Goal: Task Accomplishment & Management: Manage account settings

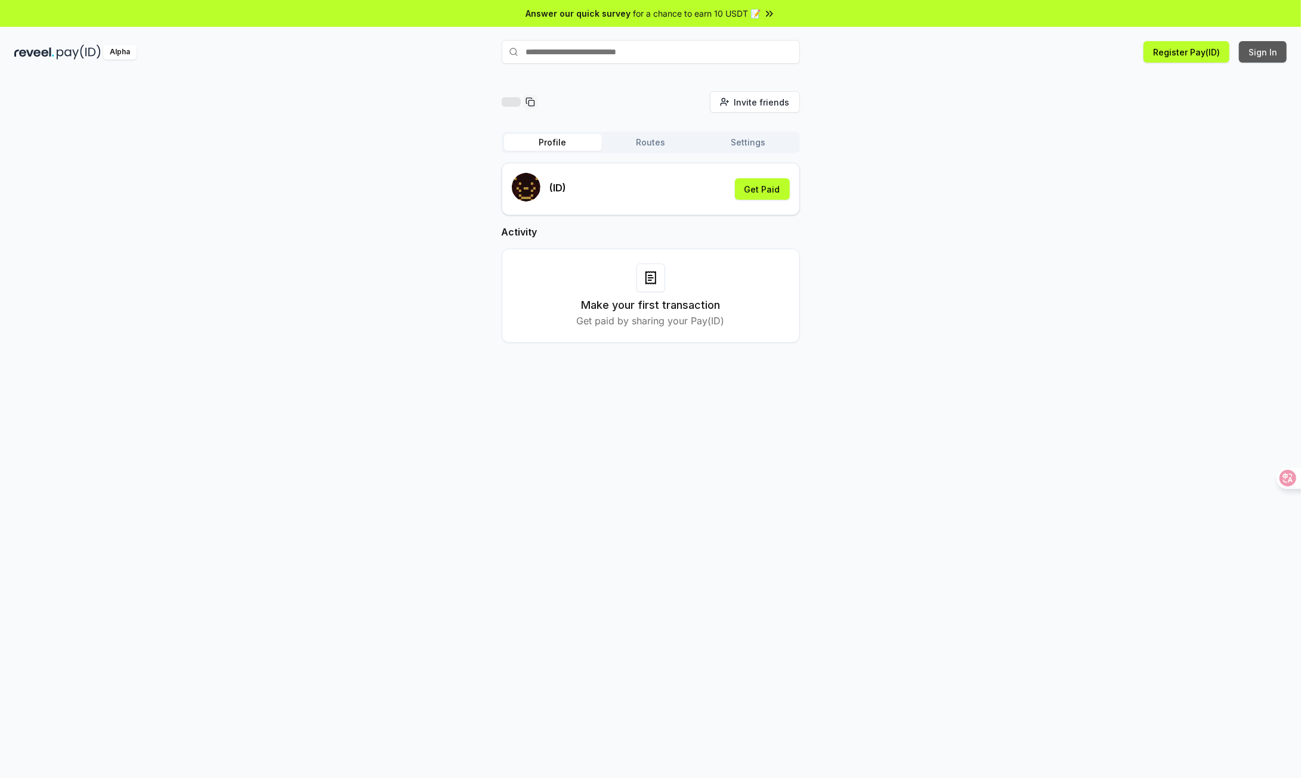
click at [1255, 50] on button "Sign In" at bounding box center [1263, 51] width 48 height 21
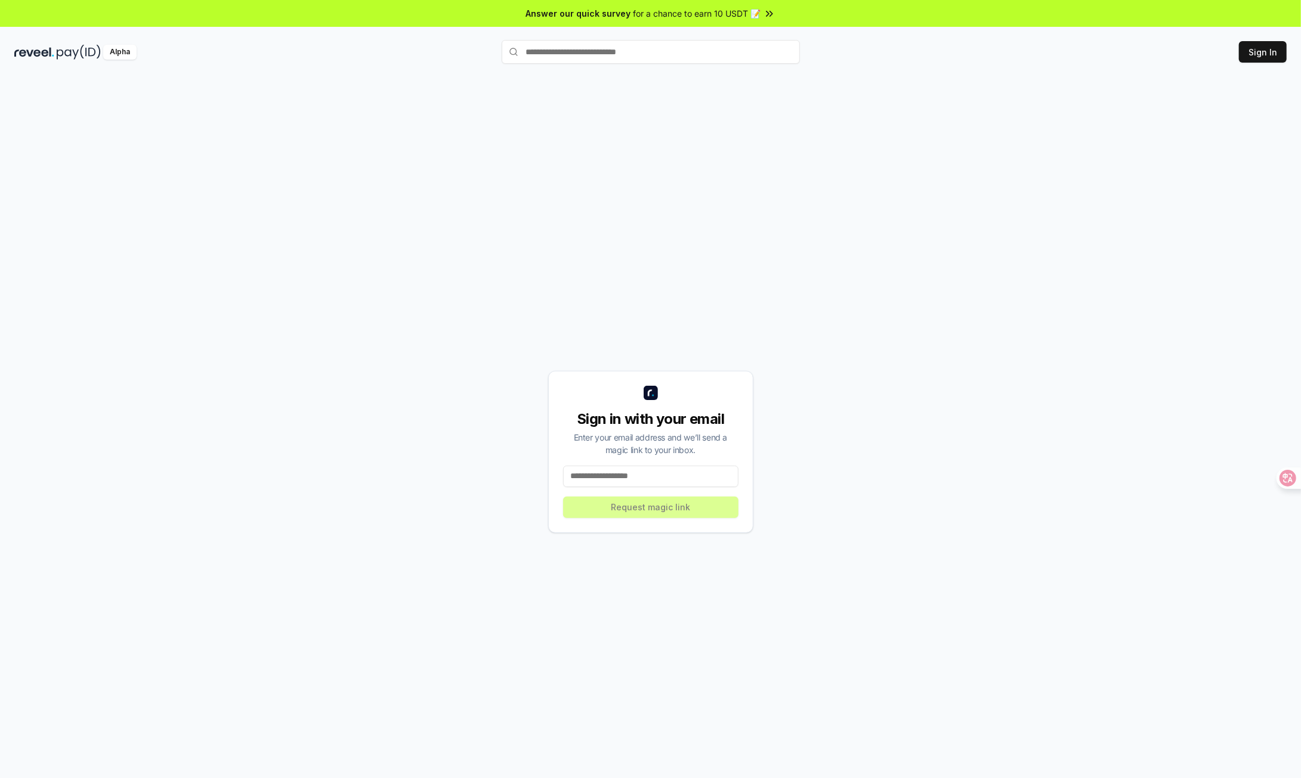
click at [628, 478] on input at bounding box center [650, 476] width 175 height 21
type input "**********"
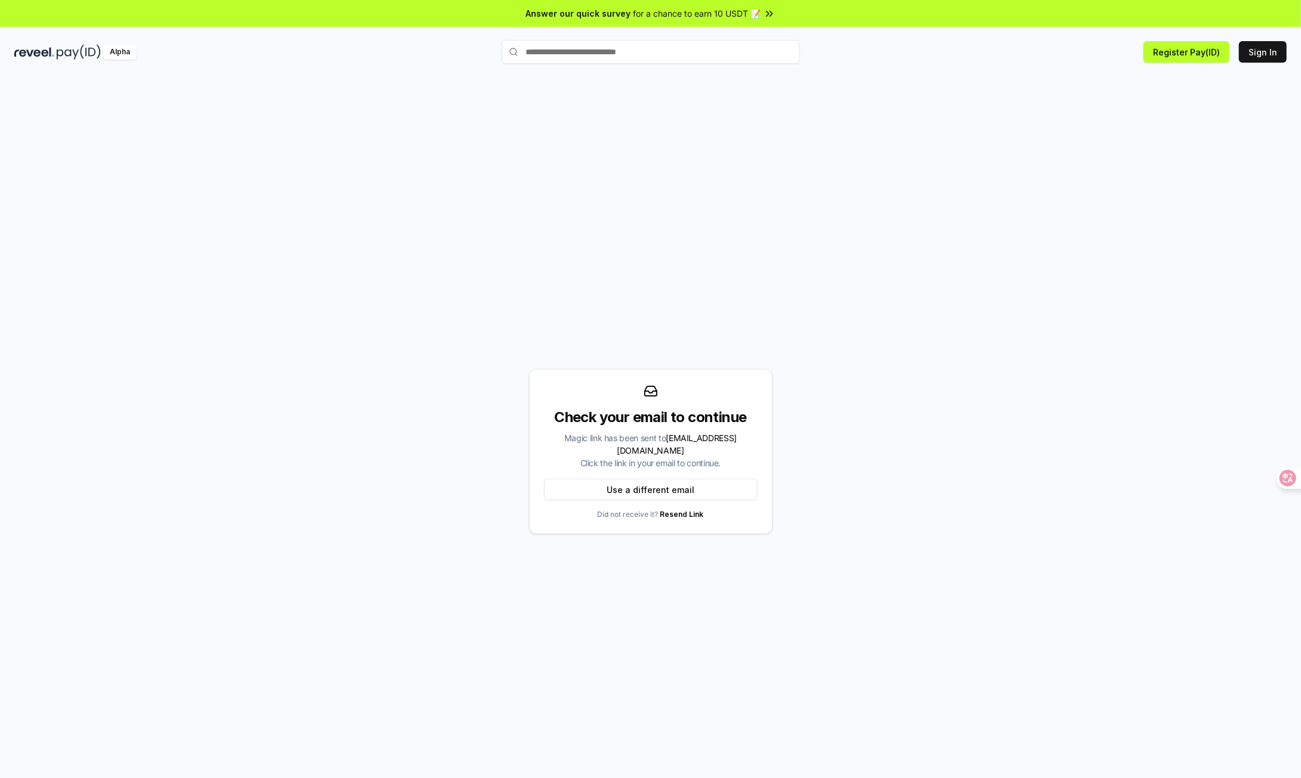
click at [700, 405] on div "Check your email to continue Magic link has been sent to wry1131503103@gmail.co…" at bounding box center [650, 451] width 243 height 165
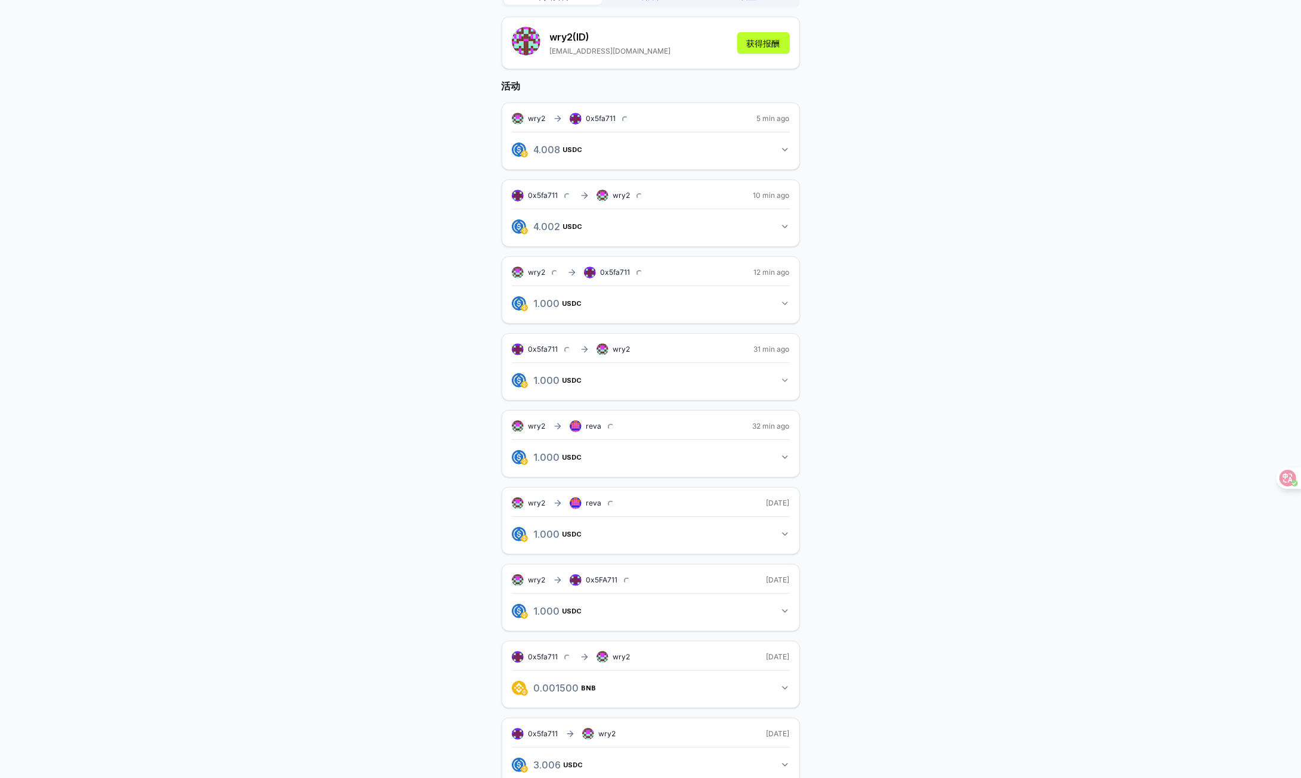
scroll to position [165, 0]
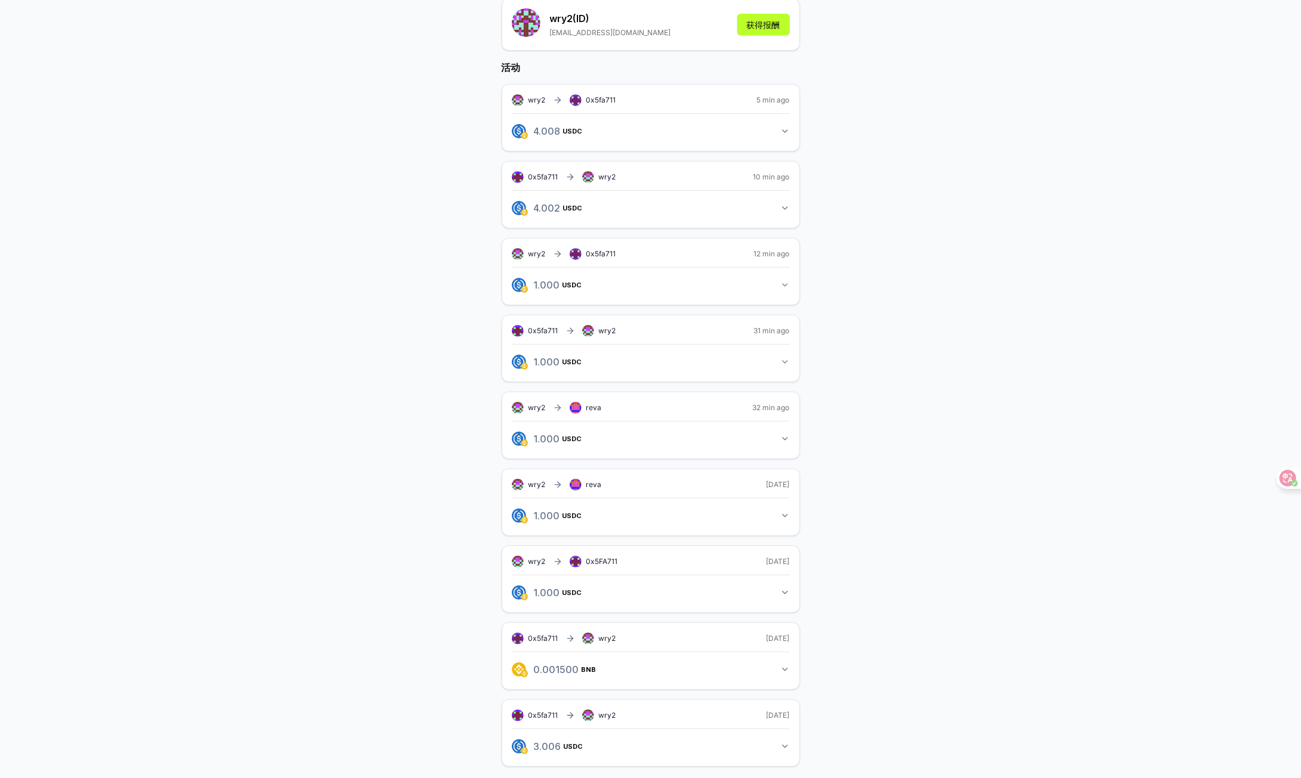
click at [759, 442] on button "1.000 USDC 1 USDC" at bounding box center [651, 439] width 278 height 20
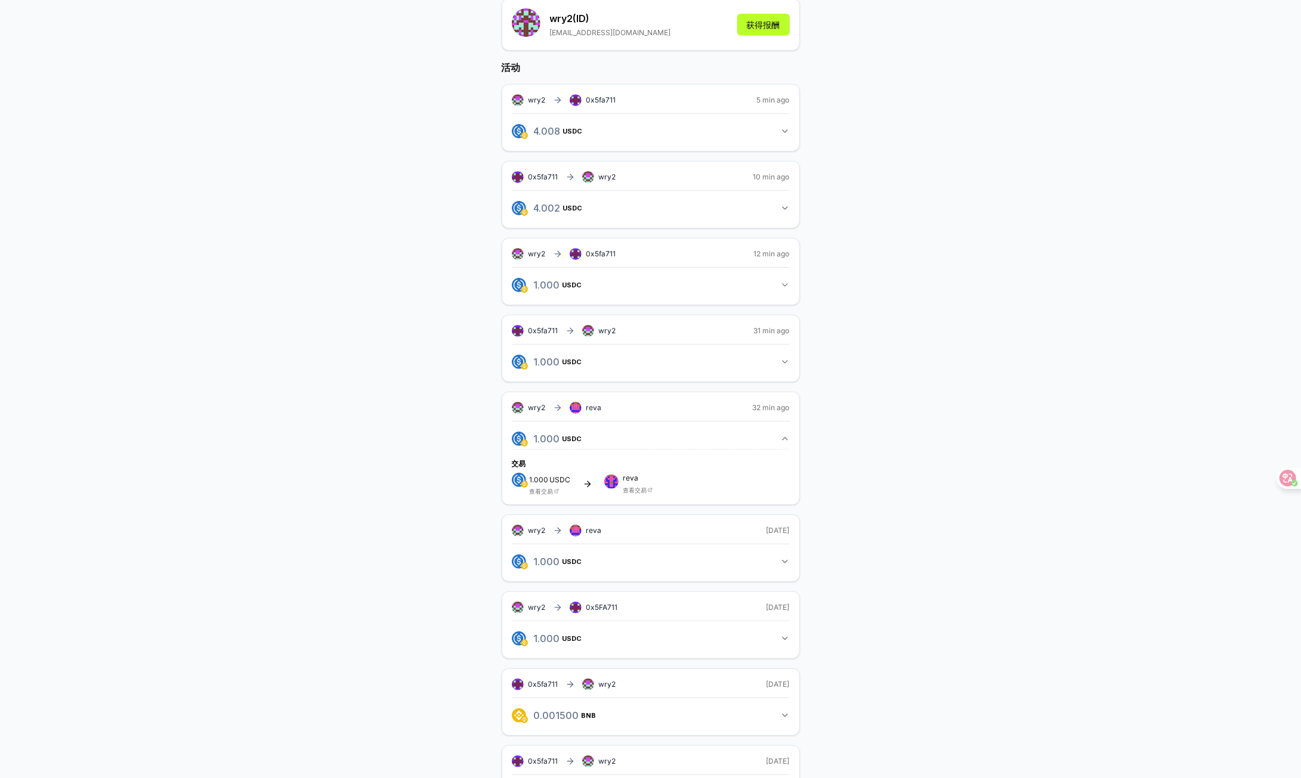
click at [771, 558] on button "1.000 USDC 1 USDC" at bounding box center [651, 562] width 278 height 20
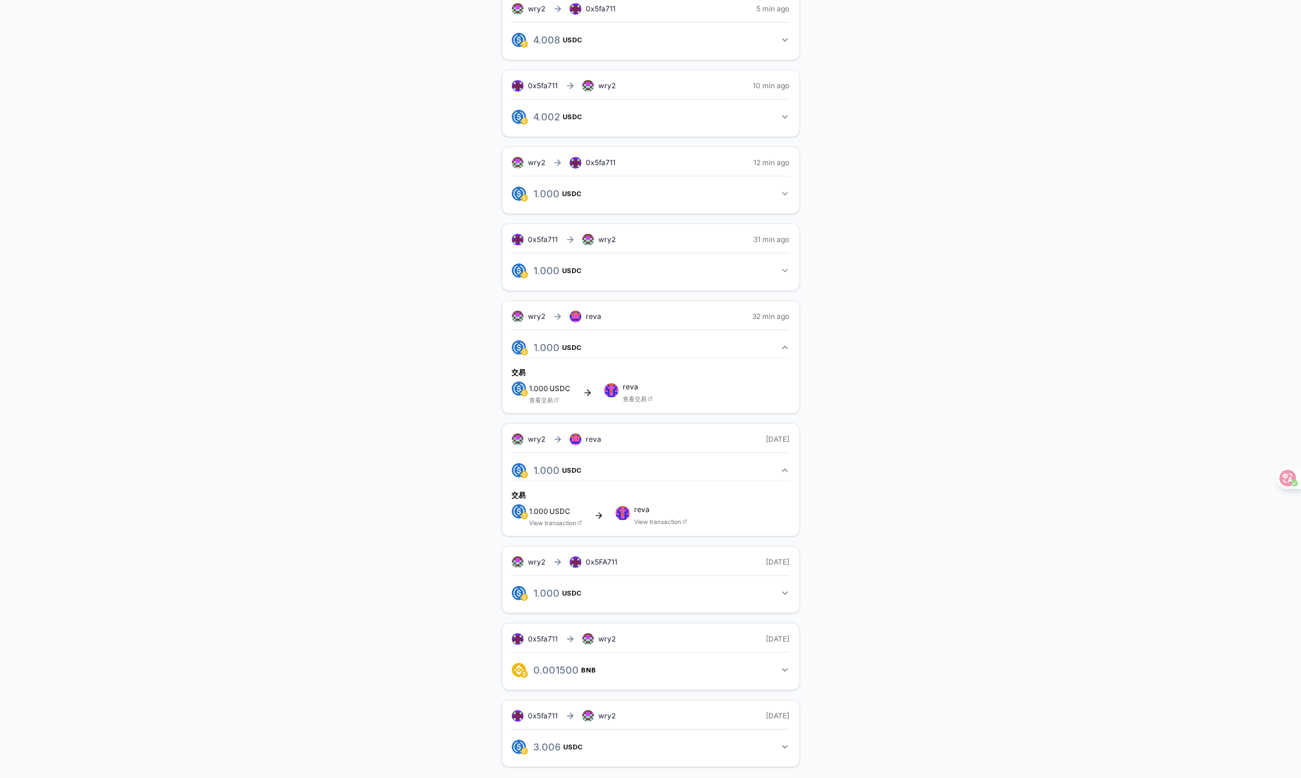
scroll to position [256, 0]
click at [782, 469] on icon "button" at bounding box center [785, 470] width 10 height 10
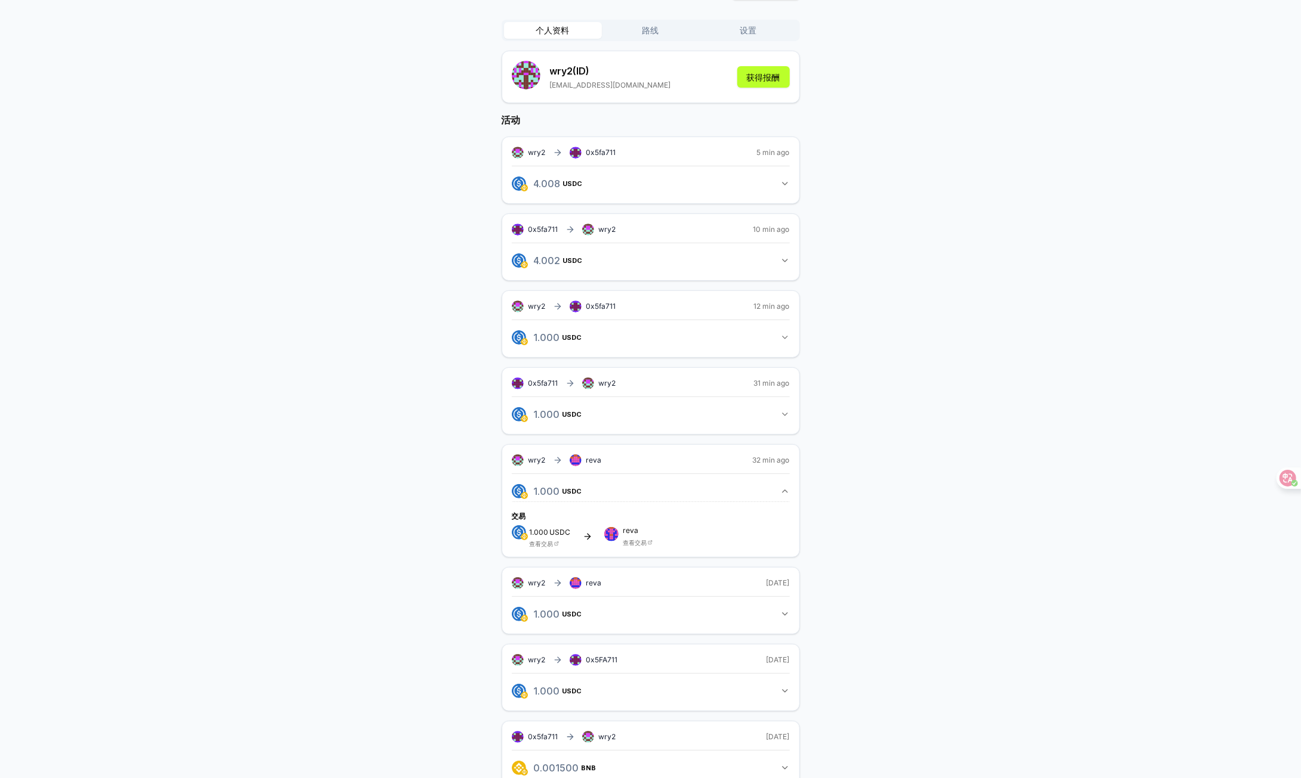
scroll to position [112, 0]
click at [768, 490] on button "1.000 USDC 1 USDC" at bounding box center [651, 492] width 278 height 20
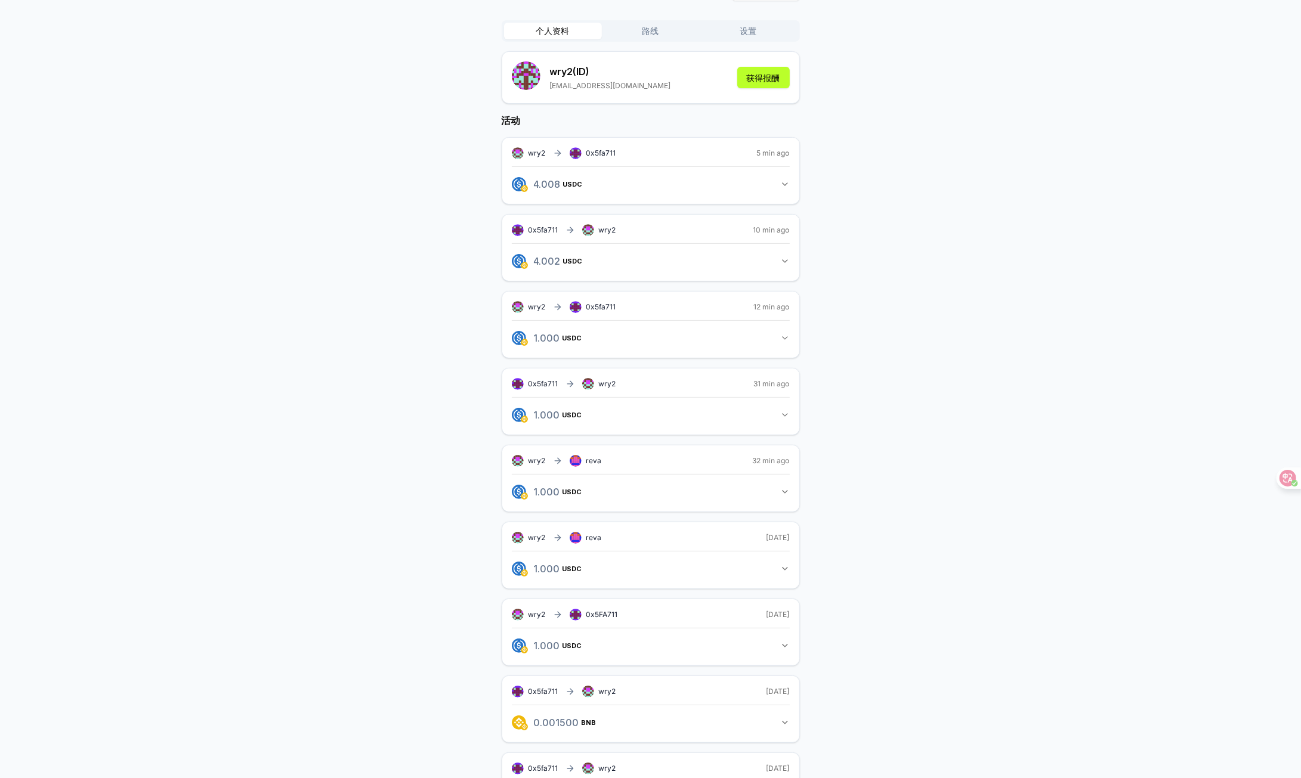
click at [770, 492] on button "1.000 USDC 1 USDC" at bounding box center [651, 492] width 278 height 20
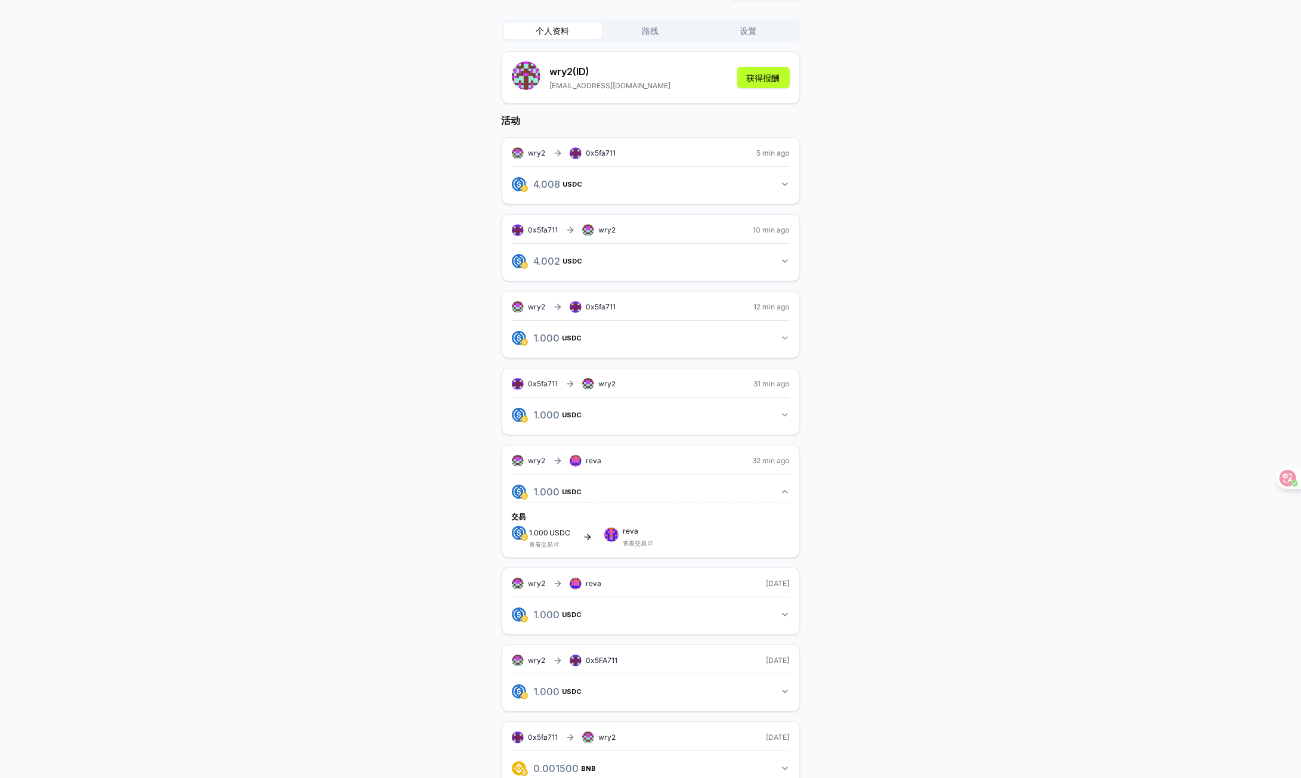
click at [758, 609] on button "1.000 USDC 1 USDC" at bounding box center [651, 615] width 278 height 20
click at [640, 541] on font "查看交易" at bounding box center [635, 543] width 24 height 7
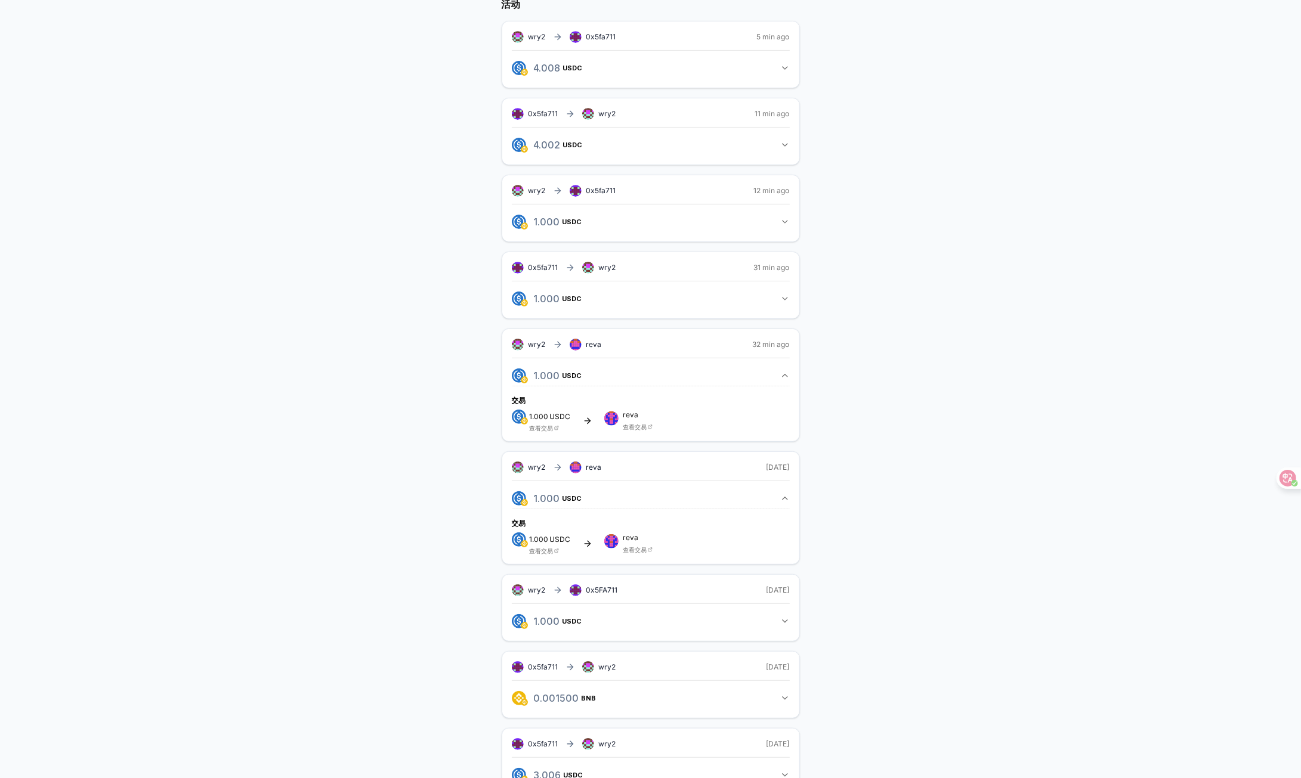
scroll to position [256, 0]
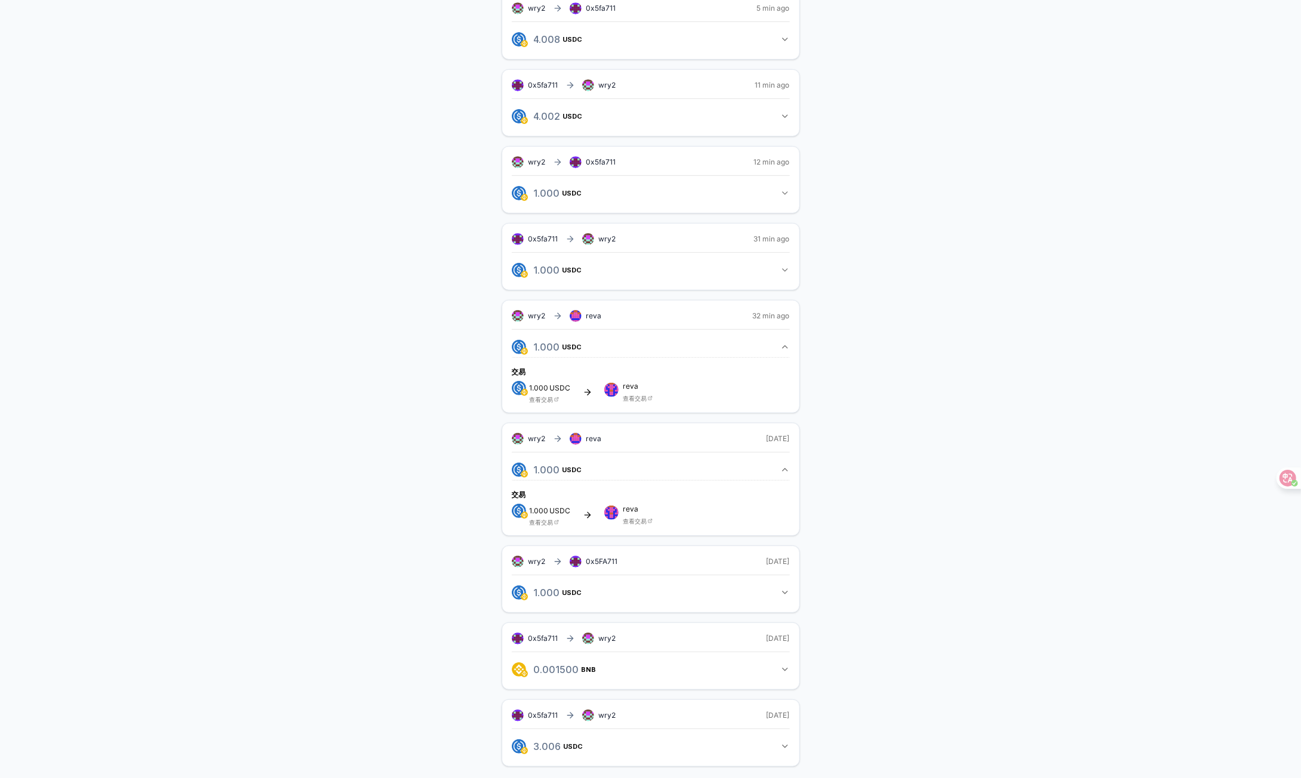
drag, startPoint x: 415, startPoint y: 428, endPoint x: 379, endPoint y: 413, distance: 39.1
click at [343, 409] on div "wry2(ID) 邀请朋友 Invite 个人资料 路线 设置 wry2 (ID) wry1131503103@gmail.com 获得报酬 活动 wry2 …" at bounding box center [650, 310] width 1272 height 951
drag, startPoint x: 461, startPoint y: 423, endPoint x: 435, endPoint y: 412, distance: 28.0
click at [409, 410] on div "wry2(ID) 邀请朋友 Invite 个人资料 路线 设置 wry2 (ID) wry1131503103@gmail.com 获得报酬 活动 wry2 …" at bounding box center [650, 310] width 1272 height 951
drag, startPoint x: 460, startPoint y: 413, endPoint x: 403, endPoint y: 398, distance: 59.2
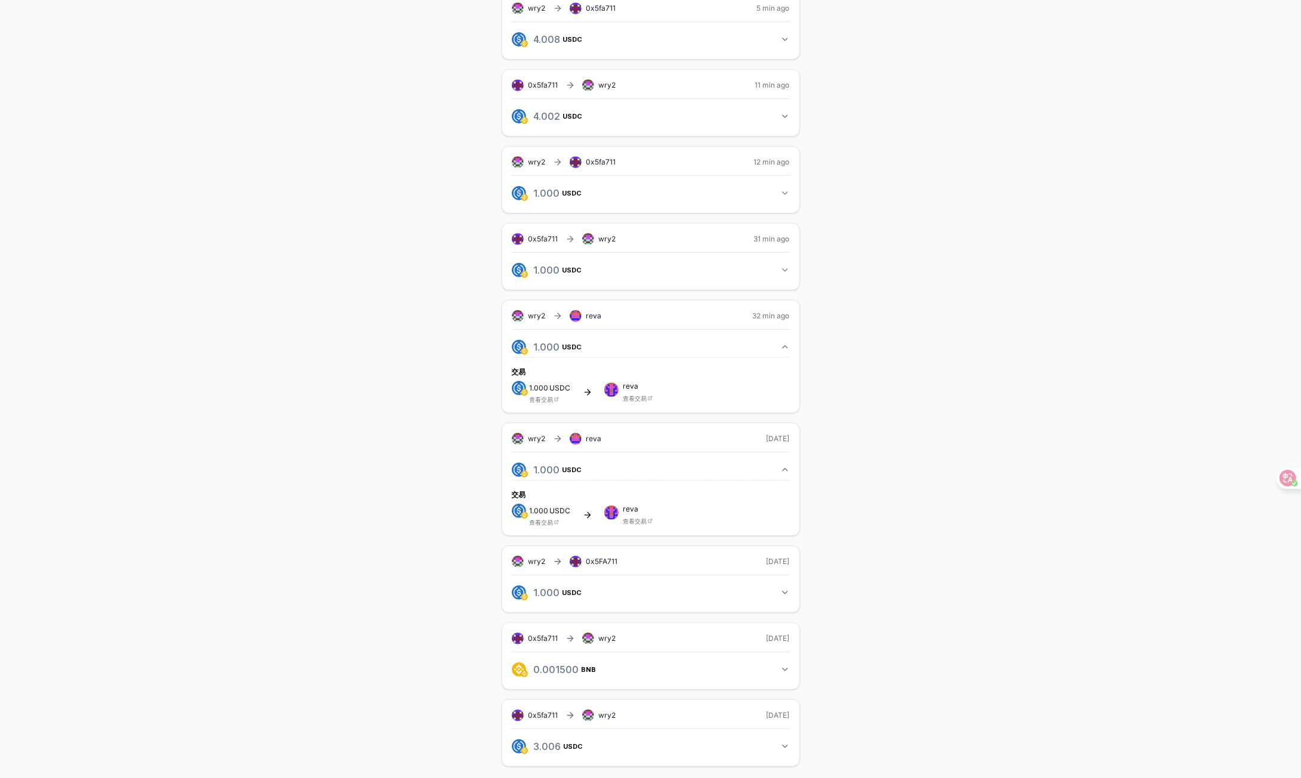
click at [403, 398] on div "wry2(ID) 邀请朋友 Invite 个人资料 路线 设置 wry2 (ID) wry1131503103@gmail.com 获得报酬 活动 wry2 …" at bounding box center [650, 310] width 1272 height 951
drag, startPoint x: 399, startPoint y: 398, endPoint x: 361, endPoint y: 383, distance: 40.7
click at [361, 383] on div "wry2(ID) 邀请朋友 Invite 个人资料 路线 设置 wry2 (ID) wry1131503103@gmail.com 获得报酬 活动 wry2 …" at bounding box center [650, 310] width 1272 height 951
drag, startPoint x: 425, startPoint y: 401, endPoint x: 419, endPoint y: 403, distance: 6.2
drag, startPoint x: 419, startPoint y: 403, endPoint x: 344, endPoint y: 382, distance: 78.4
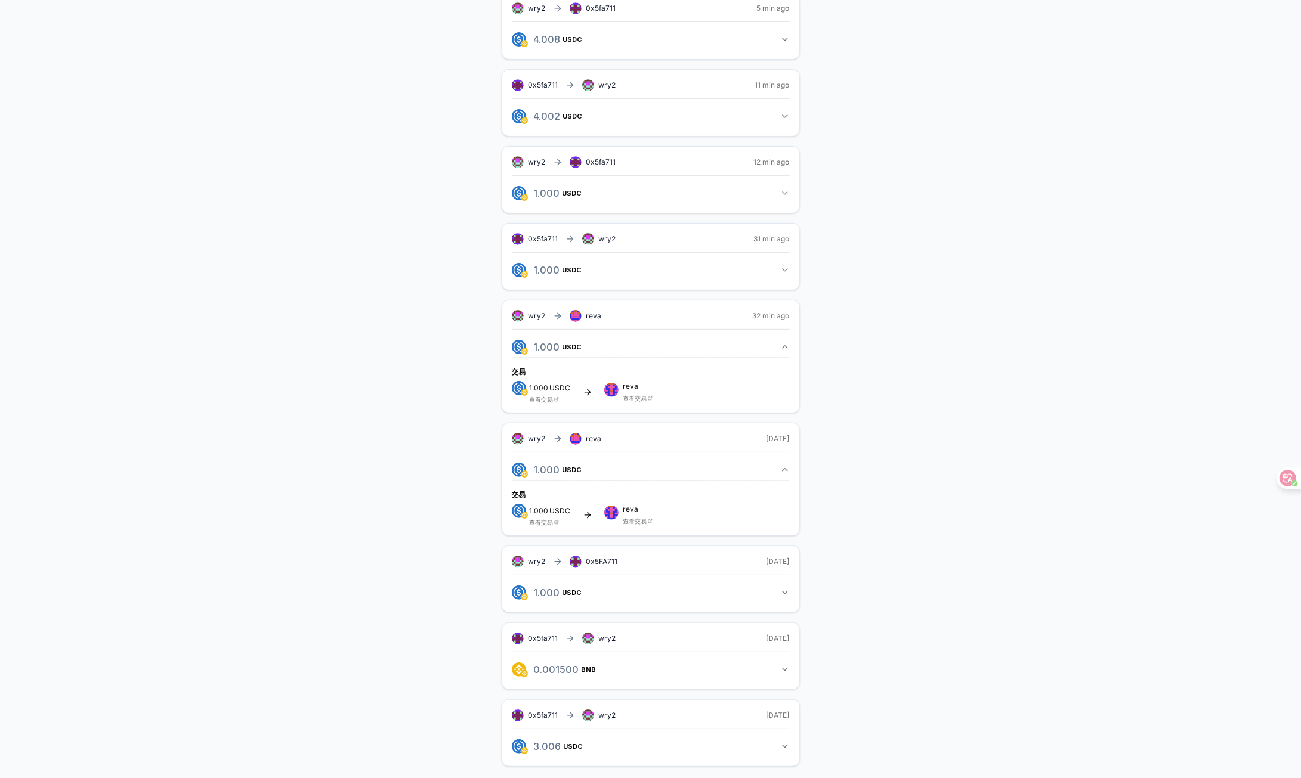
click at [344, 382] on div "wry2(ID) 邀请朋友 Invite 个人资料 路线 设置 wry2 (ID) wry1131503103@gmail.com 获得报酬 活动 wry2 …" at bounding box center [650, 310] width 1272 height 951
drag, startPoint x: 870, startPoint y: 514, endPoint x: 880, endPoint y: 514, distance: 10.2
click at [876, 515] on div "wry2(ID) 邀请朋友 Invite 个人资料 路线 设置 wry2 (ID) wry1131503103@gmail.com 获得报酬 活动 wry2 …" at bounding box center [650, 310] width 1272 height 951
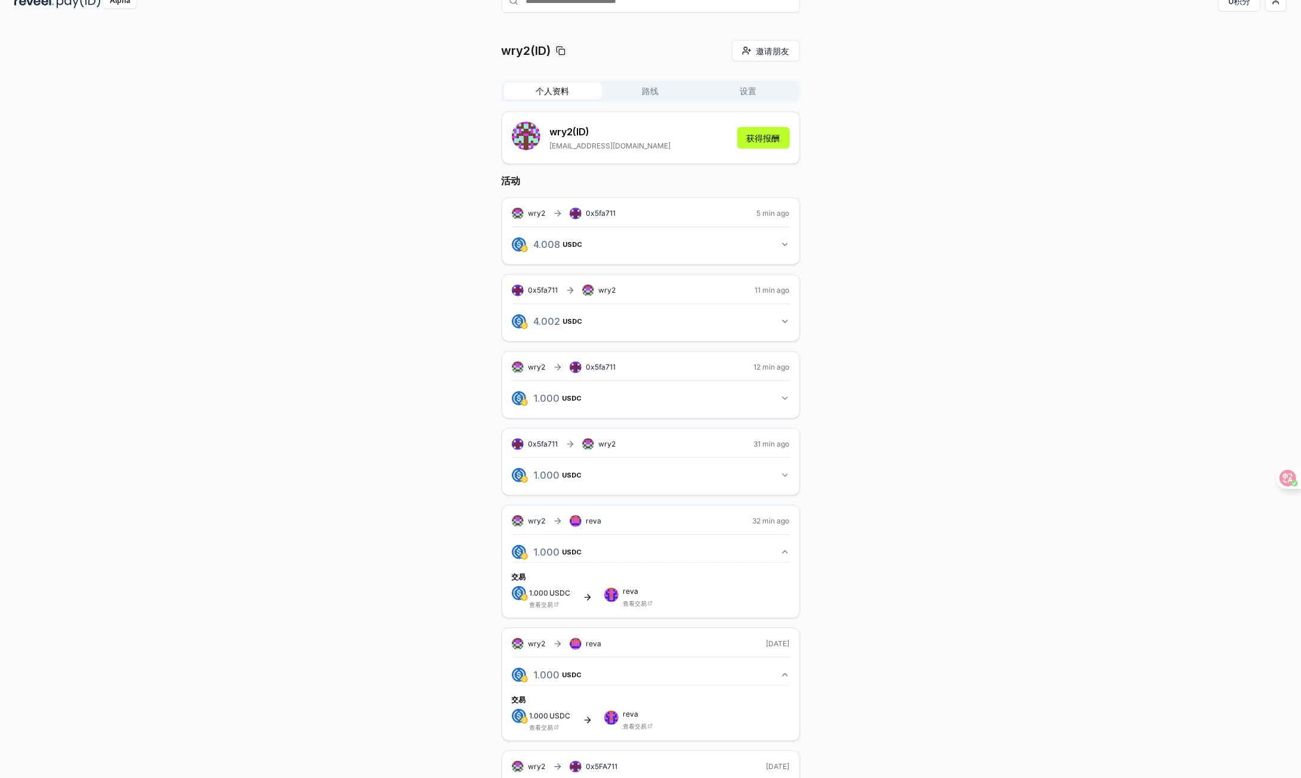
scroll to position [0, 0]
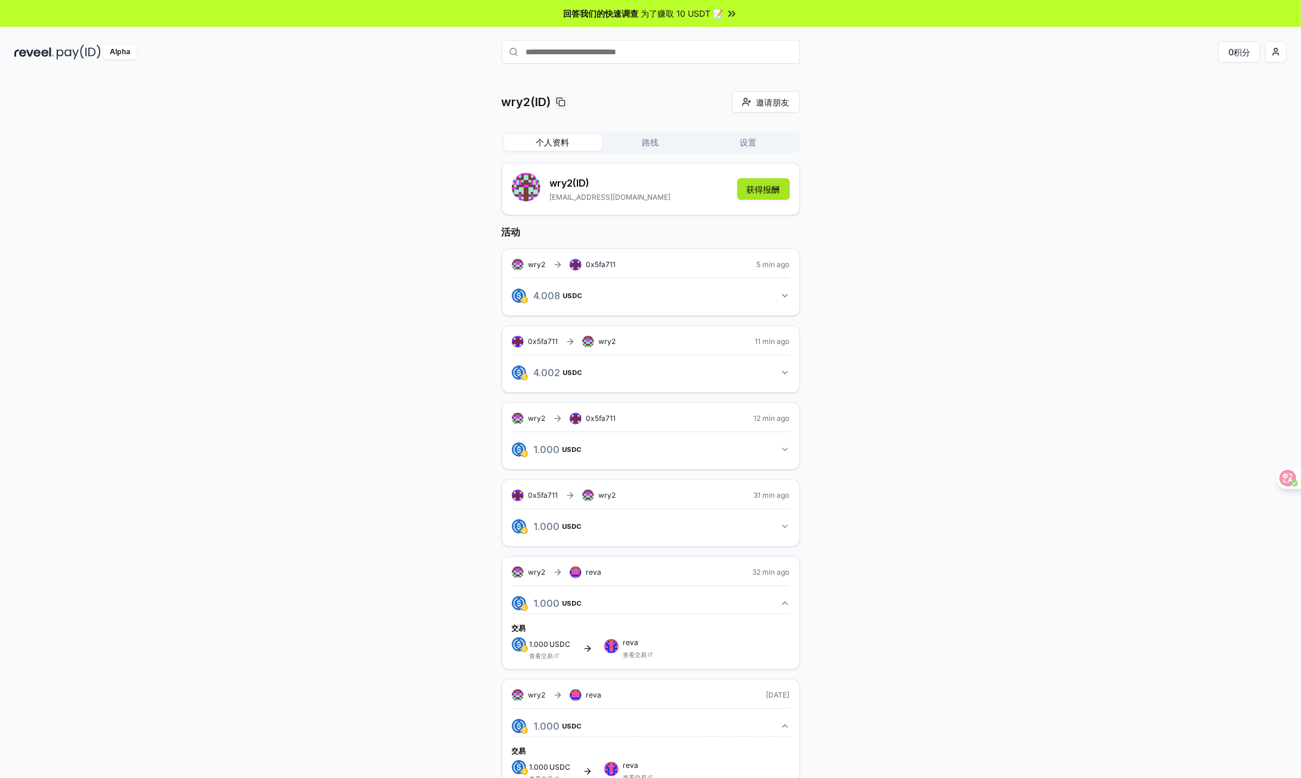
click at [764, 184] on font "获得报酬" at bounding box center [763, 189] width 33 height 10
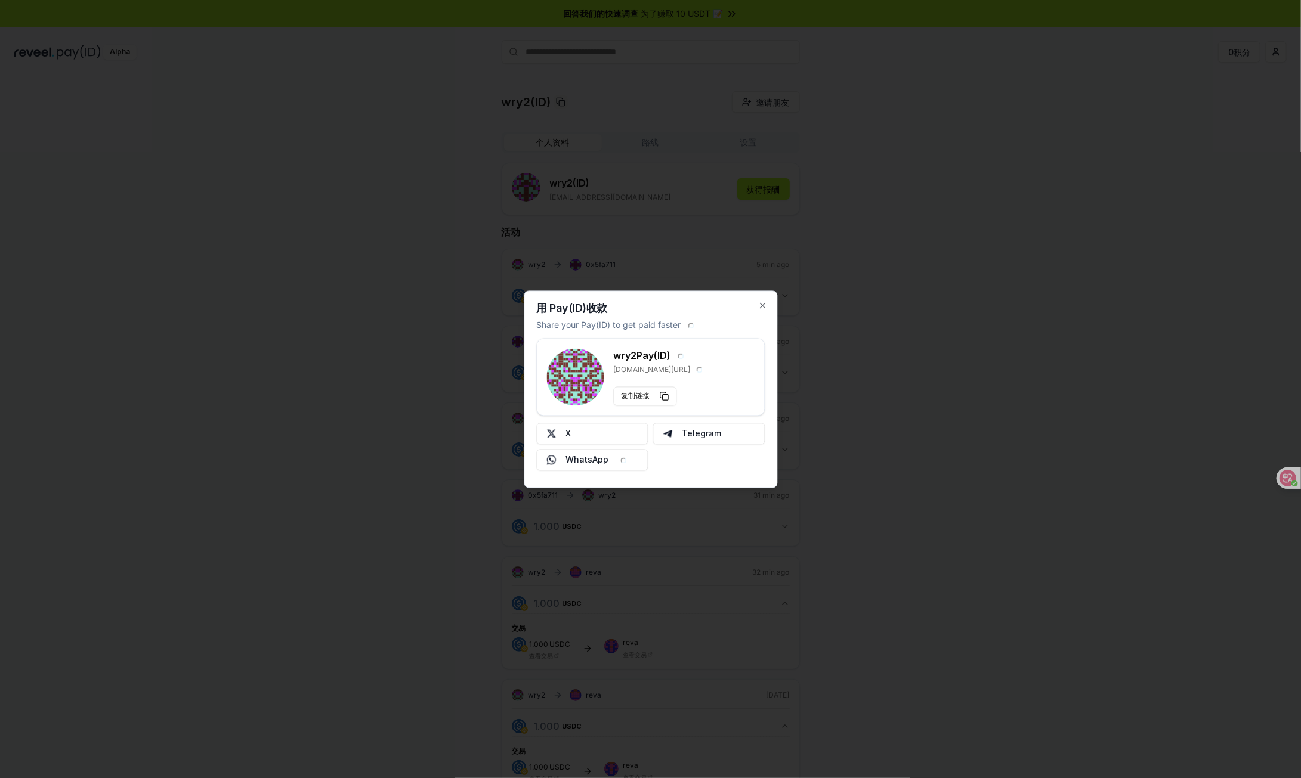
click at [848, 387] on div at bounding box center [650, 389] width 1301 height 778
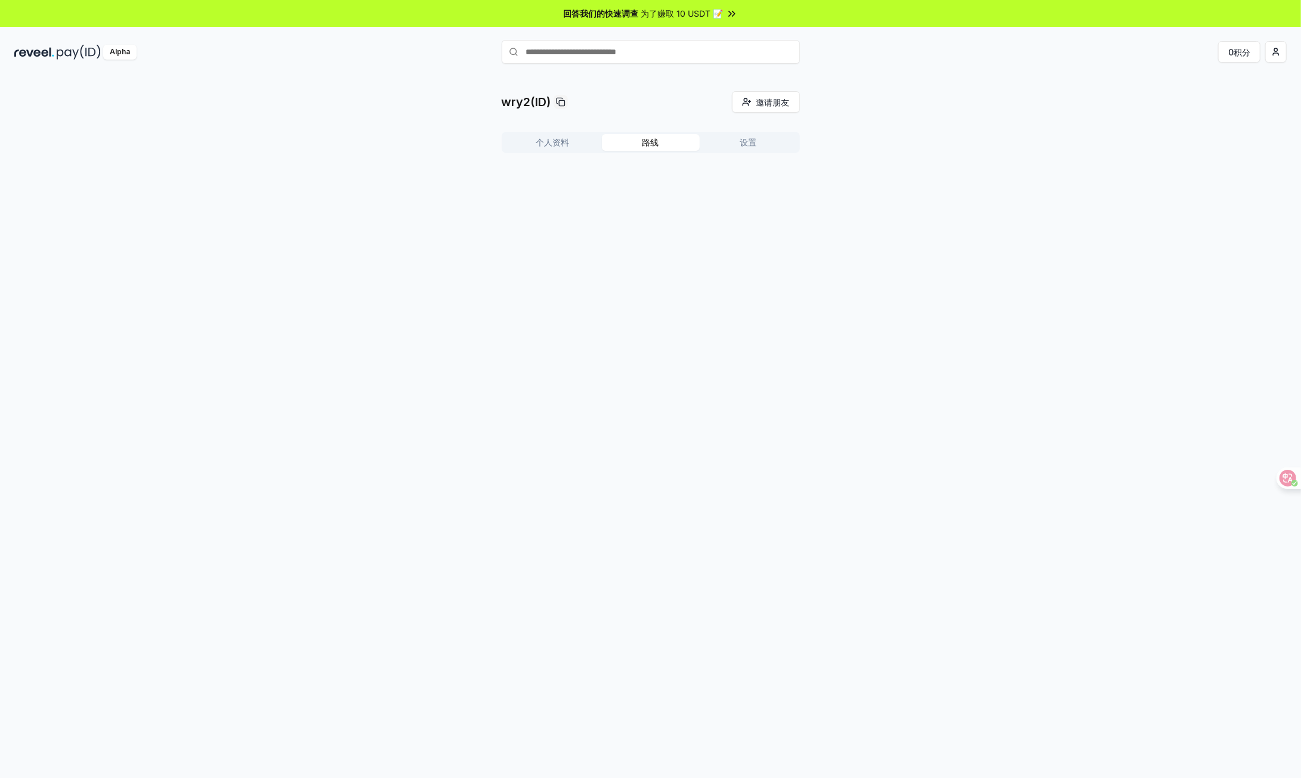
click at [663, 139] on button "路线" at bounding box center [651, 142] width 98 height 17
click at [737, 146] on button "设置" at bounding box center [749, 142] width 98 height 17
drag, startPoint x: 586, startPoint y: 202, endPoint x: 739, endPoint y: 209, distance: 152.9
click at [836, 215] on div "wry2(ID) 邀请朋友 Invite 个人资料 路线 设置 默认钱包 编辑 0x87586FE4608035fdCc25C935789aeB44E0b12…" at bounding box center [650, 162] width 1272 height 142
drag, startPoint x: 692, startPoint y: 203, endPoint x: 728, endPoint y: 206, distance: 35.3
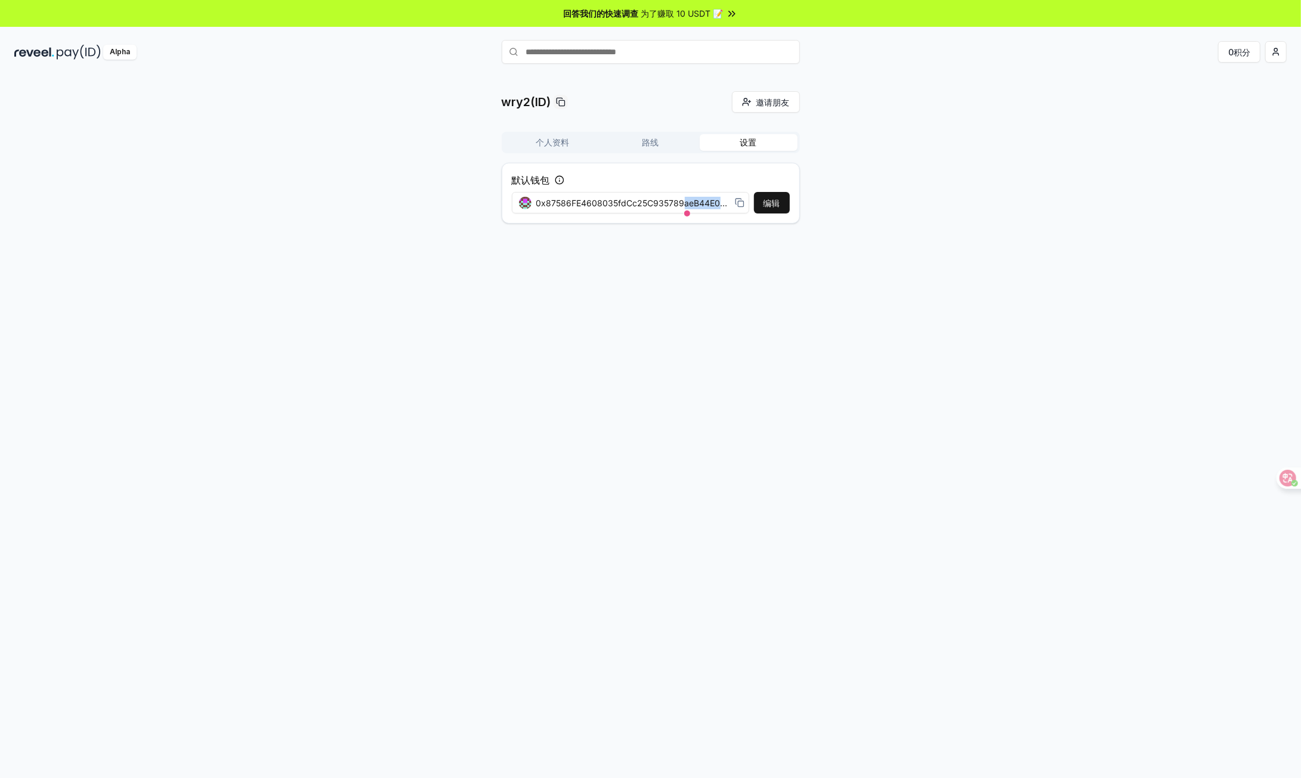
click at [735, 205] on div "0x87586FE4608035fdCc25C935789aeB44E0b12378" at bounding box center [631, 203] width 225 height 13
click at [740, 203] on icon at bounding box center [740, 203] width 10 height 10
drag, startPoint x: 418, startPoint y: 250, endPoint x: 479, endPoint y: 230, distance: 63.9
click at [420, 252] on div "wry2(ID) 邀请朋友 Invite 个人资料 路线 设置 默认钱包 编辑 0x87586FE4608035fdCc25C935789aeB44E0b12…" at bounding box center [650, 439] width 1301 height 745
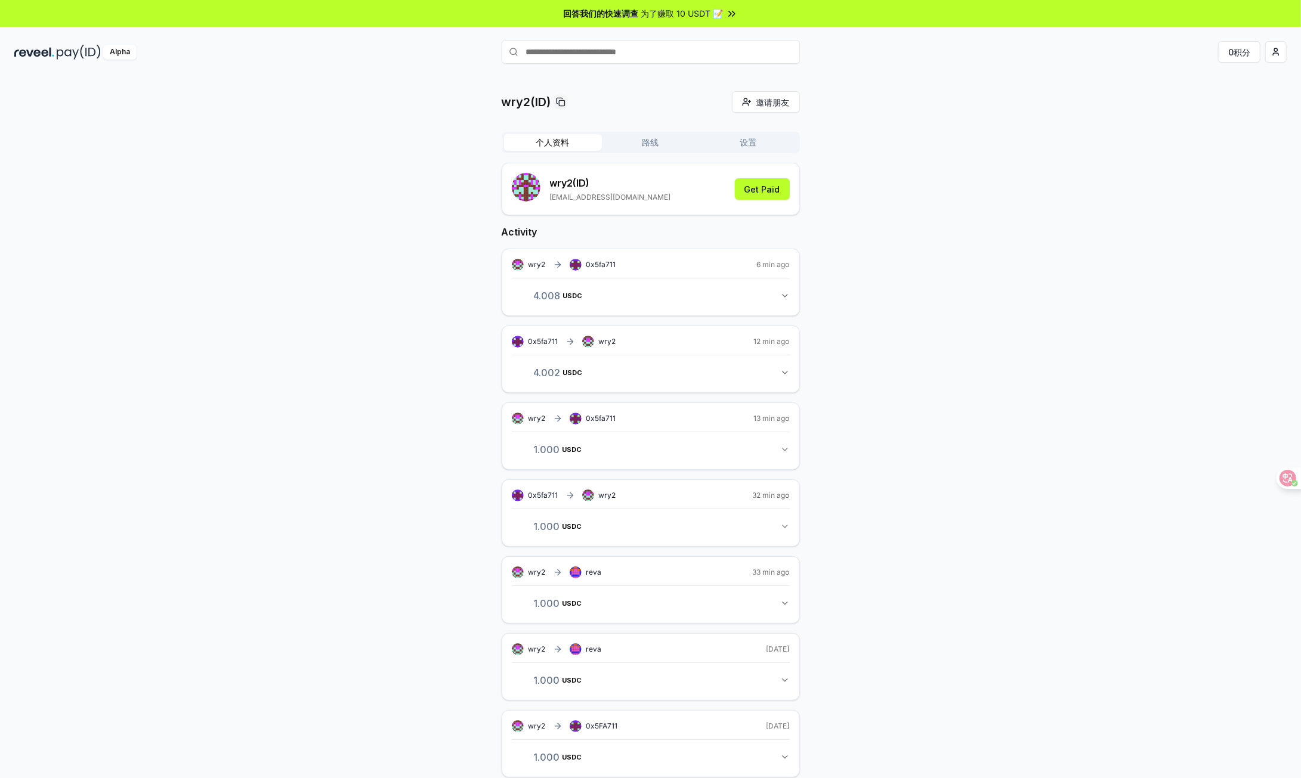
click at [562, 147] on font "个人资料" at bounding box center [552, 143] width 33 height 12
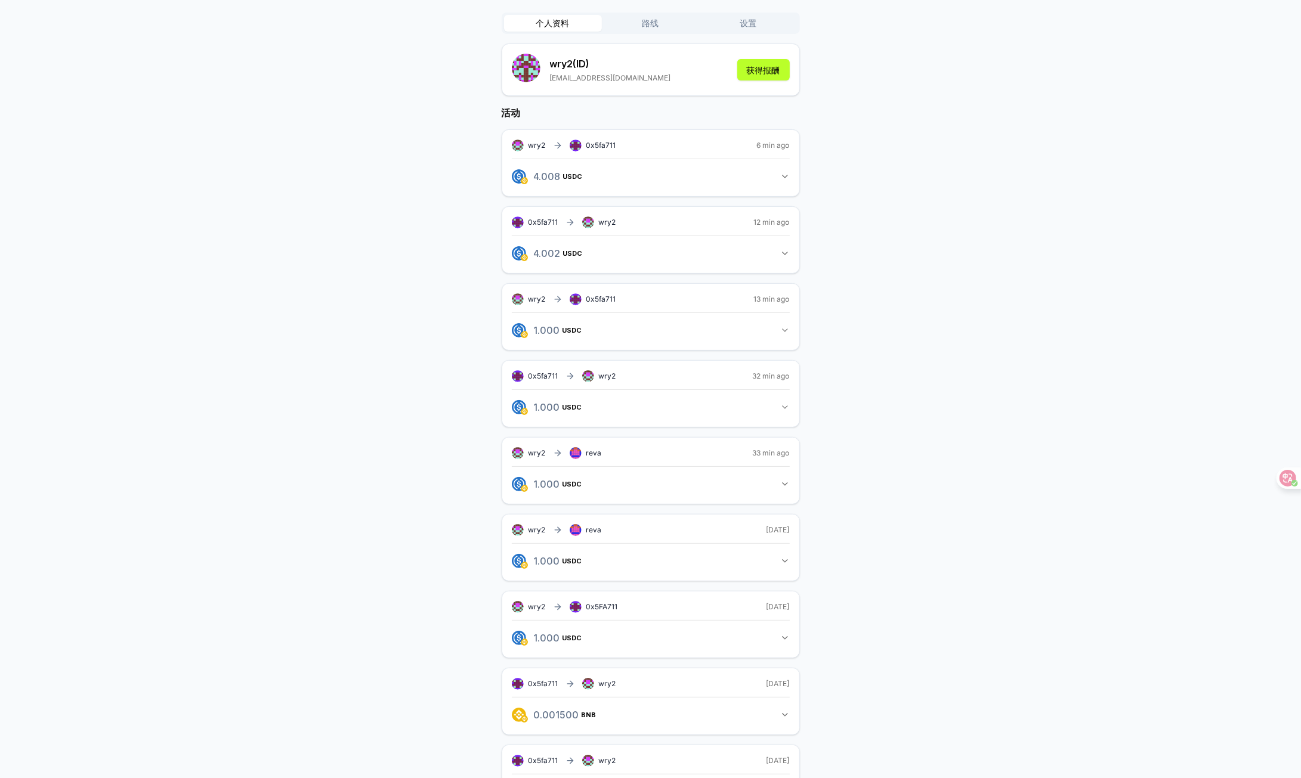
scroll to position [165, 0]
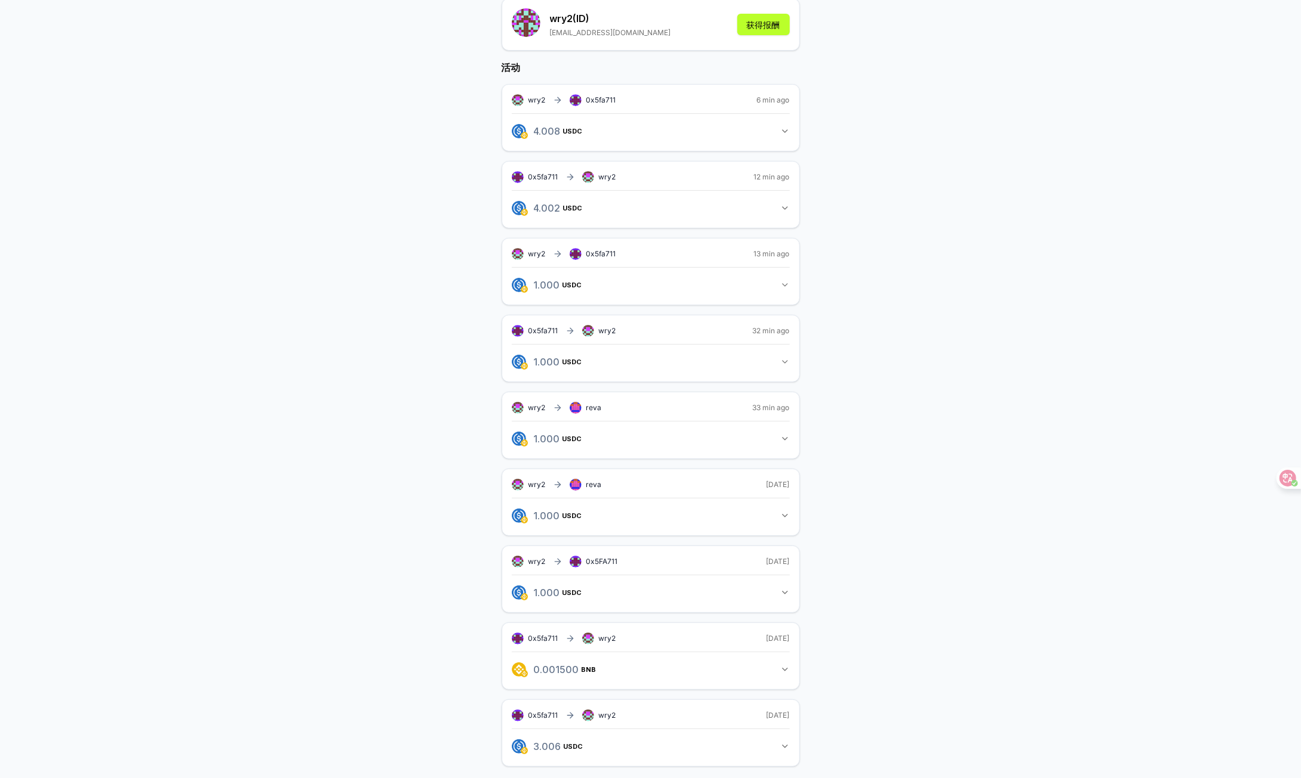
click at [775, 514] on button "1.000 USDC 1 USDC" at bounding box center [651, 516] width 278 height 20
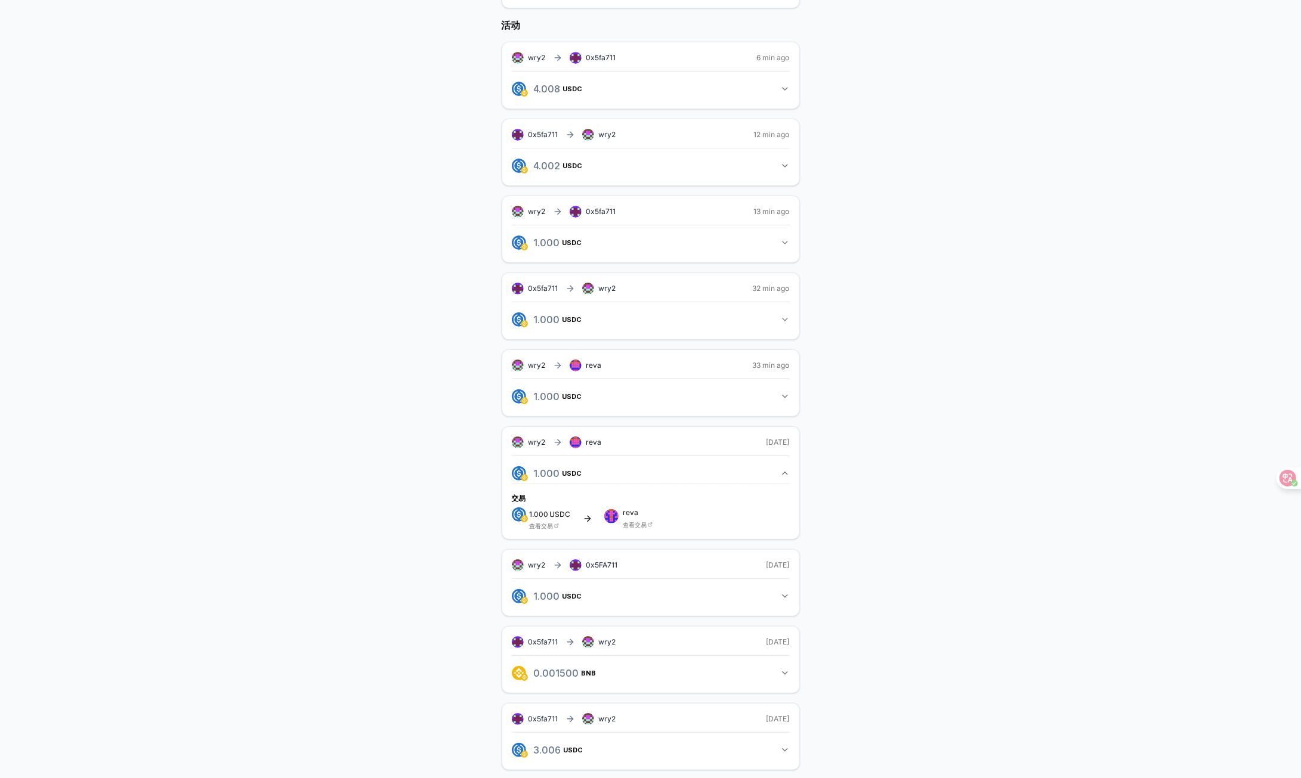
scroll to position [211, 0]
click at [642, 518] on font "查看交易" at bounding box center [635, 520] width 24 height 7
click at [766, 314] on button "1.000 USDC 1 USDC" at bounding box center [651, 315] width 278 height 20
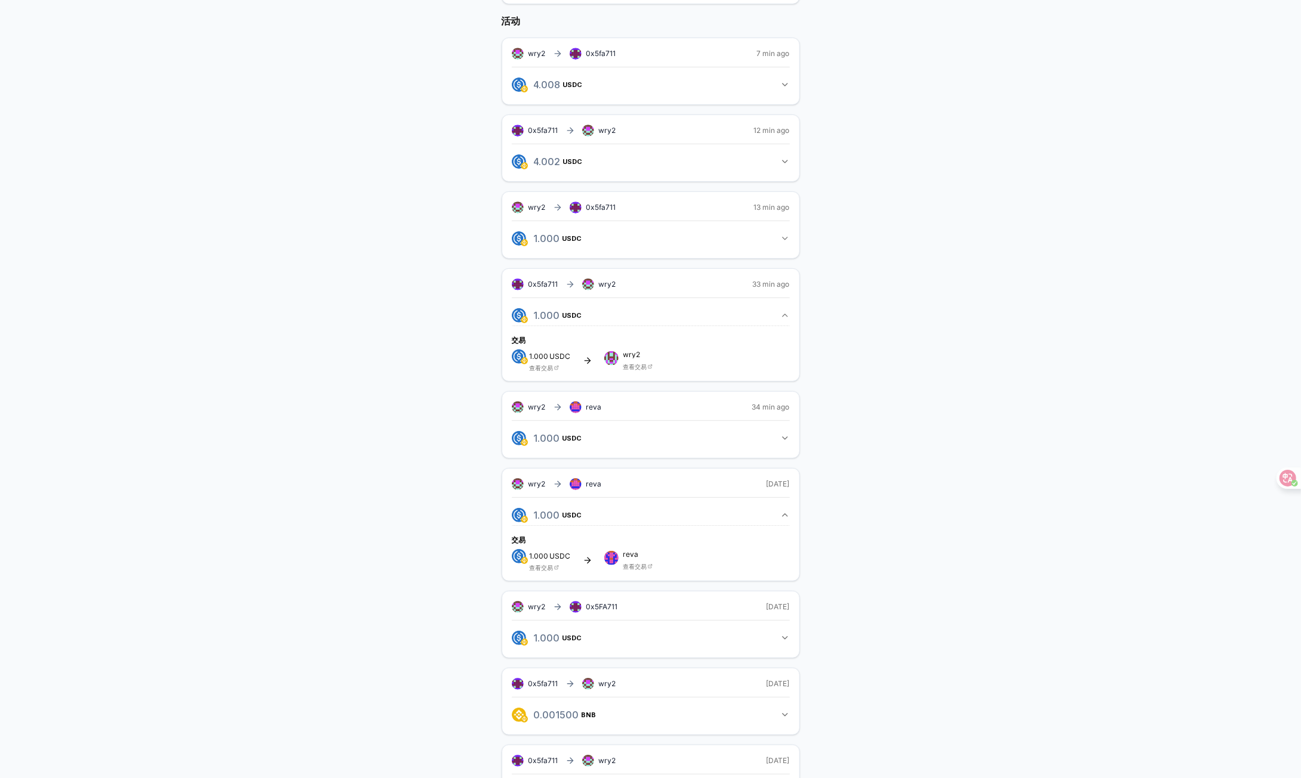
click at [728, 442] on button "1.000 USDC 1 USDC" at bounding box center [651, 438] width 278 height 20
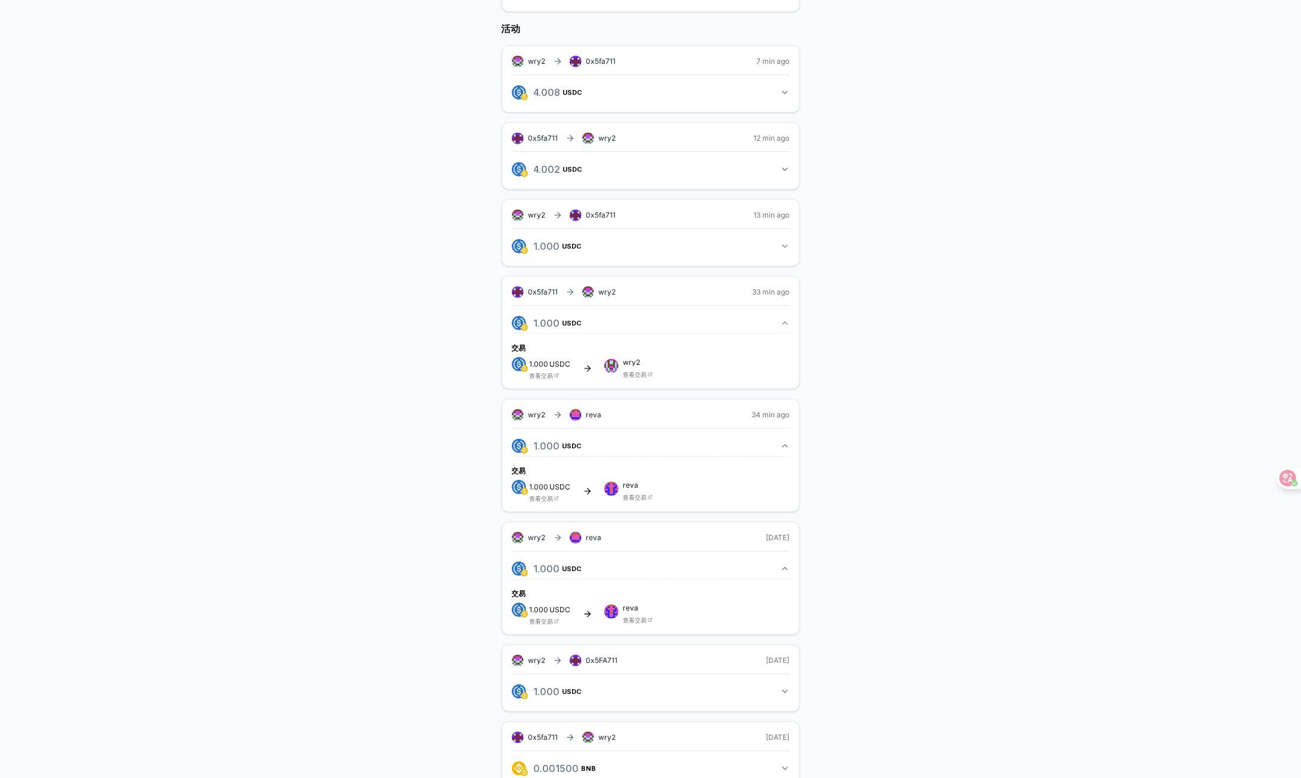
scroll to position [0, 0]
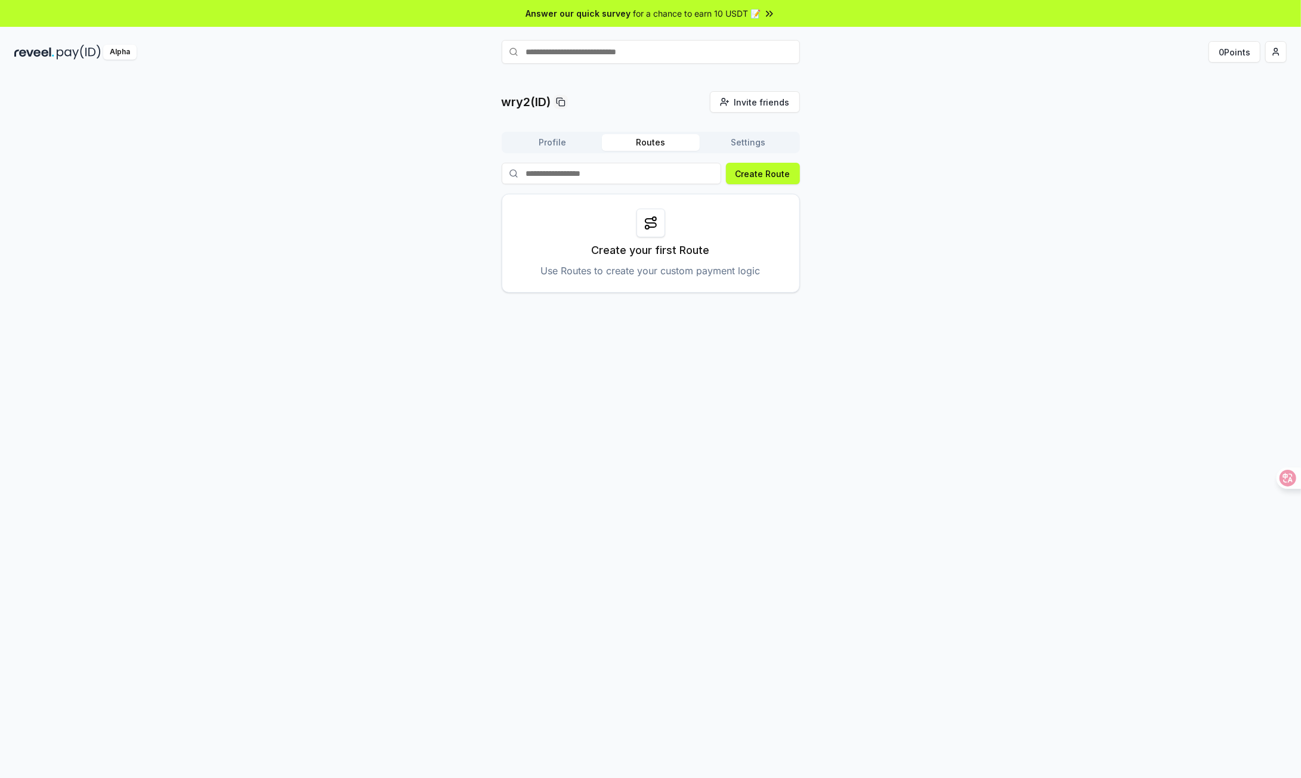
drag, startPoint x: 566, startPoint y: 147, endPoint x: 578, endPoint y: 147, distance: 11.9
click at [566, 147] on button "Profile" at bounding box center [553, 142] width 98 height 17
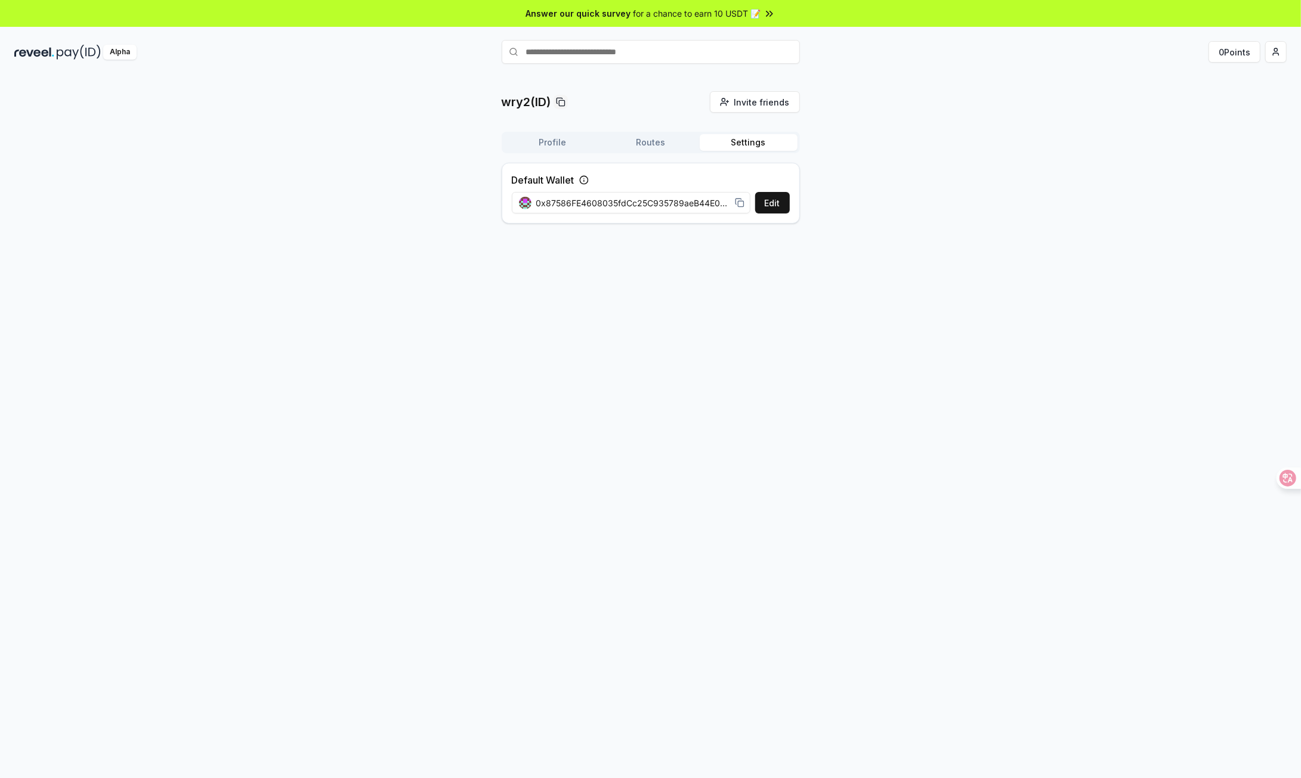
click at [725, 141] on button "Settings" at bounding box center [749, 142] width 98 height 17
click at [766, 202] on button "Edit" at bounding box center [772, 202] width 35 height 21
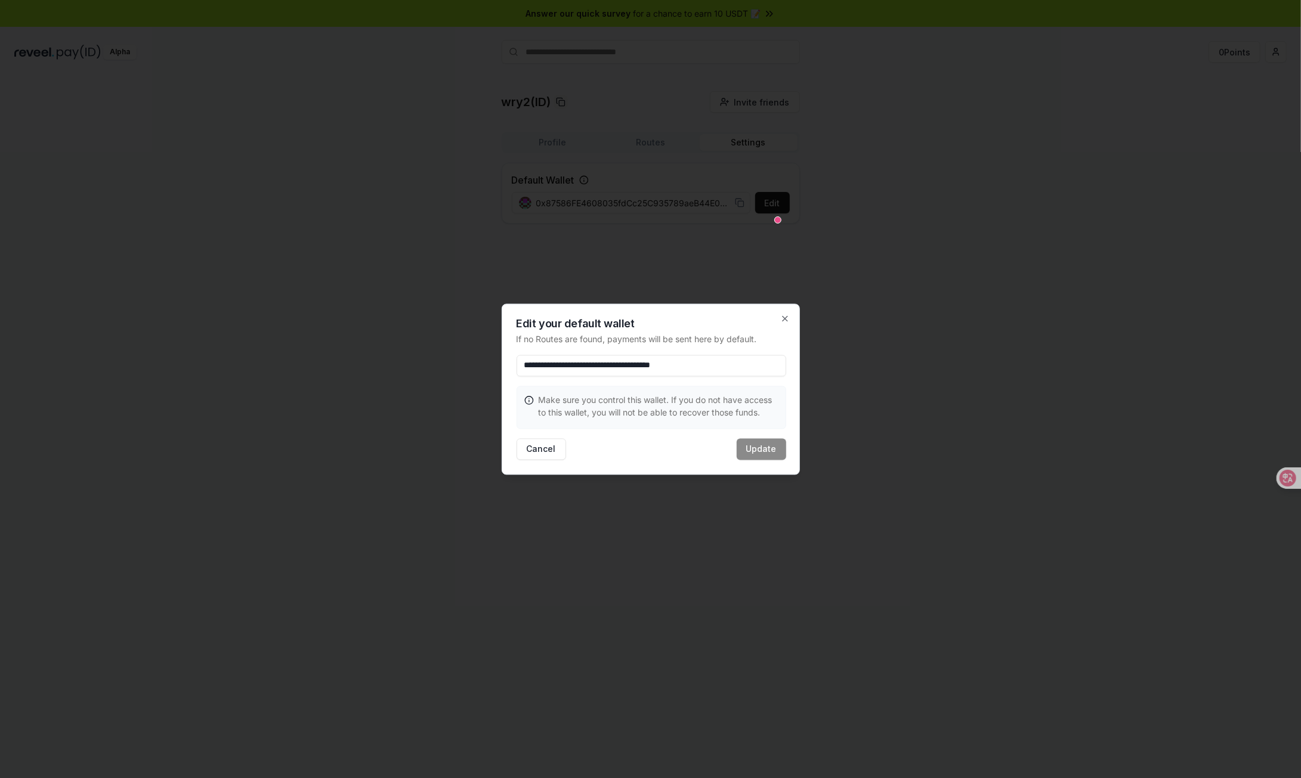
click at [792, 274] on div at bounding box center [650, 389] width 1301 height 778
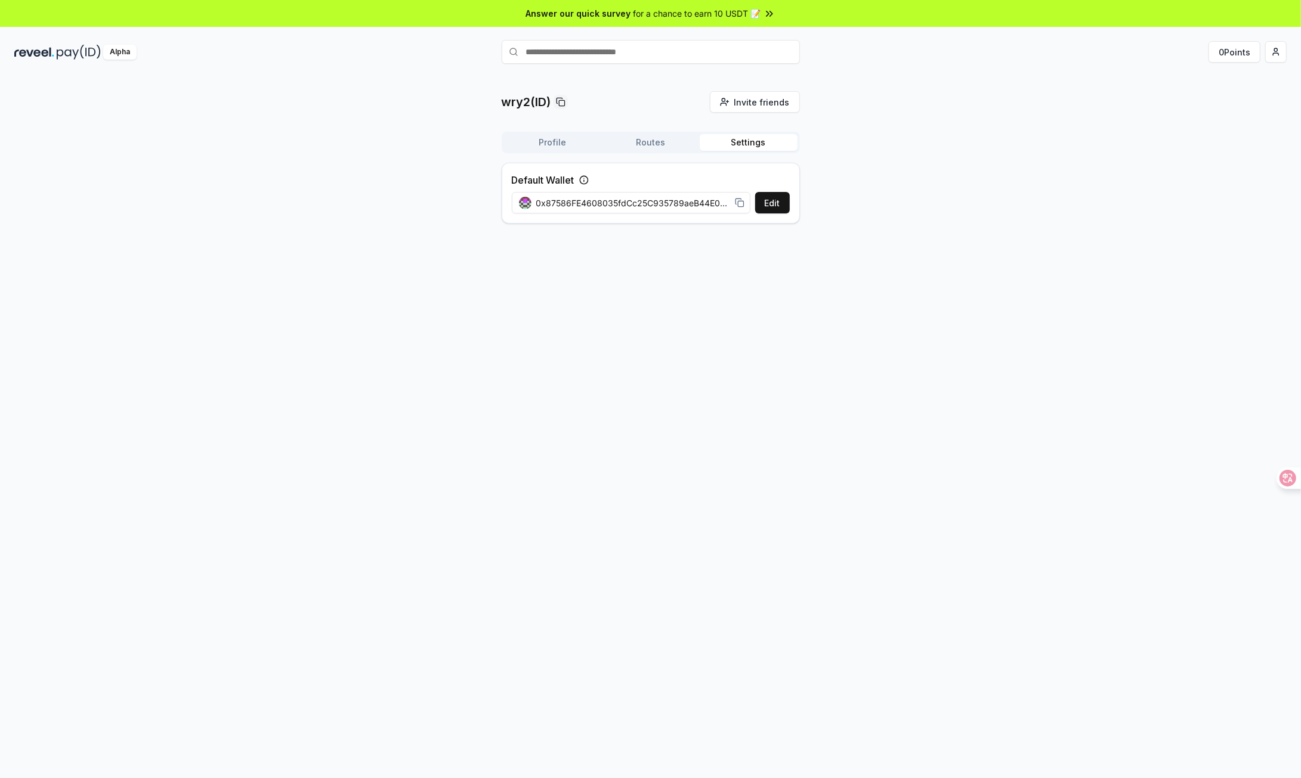
click at [741, 203] on icon at bounding box center [740, 203] width 10 height 10
